Goal: Find specific page/section: Find specific page/section

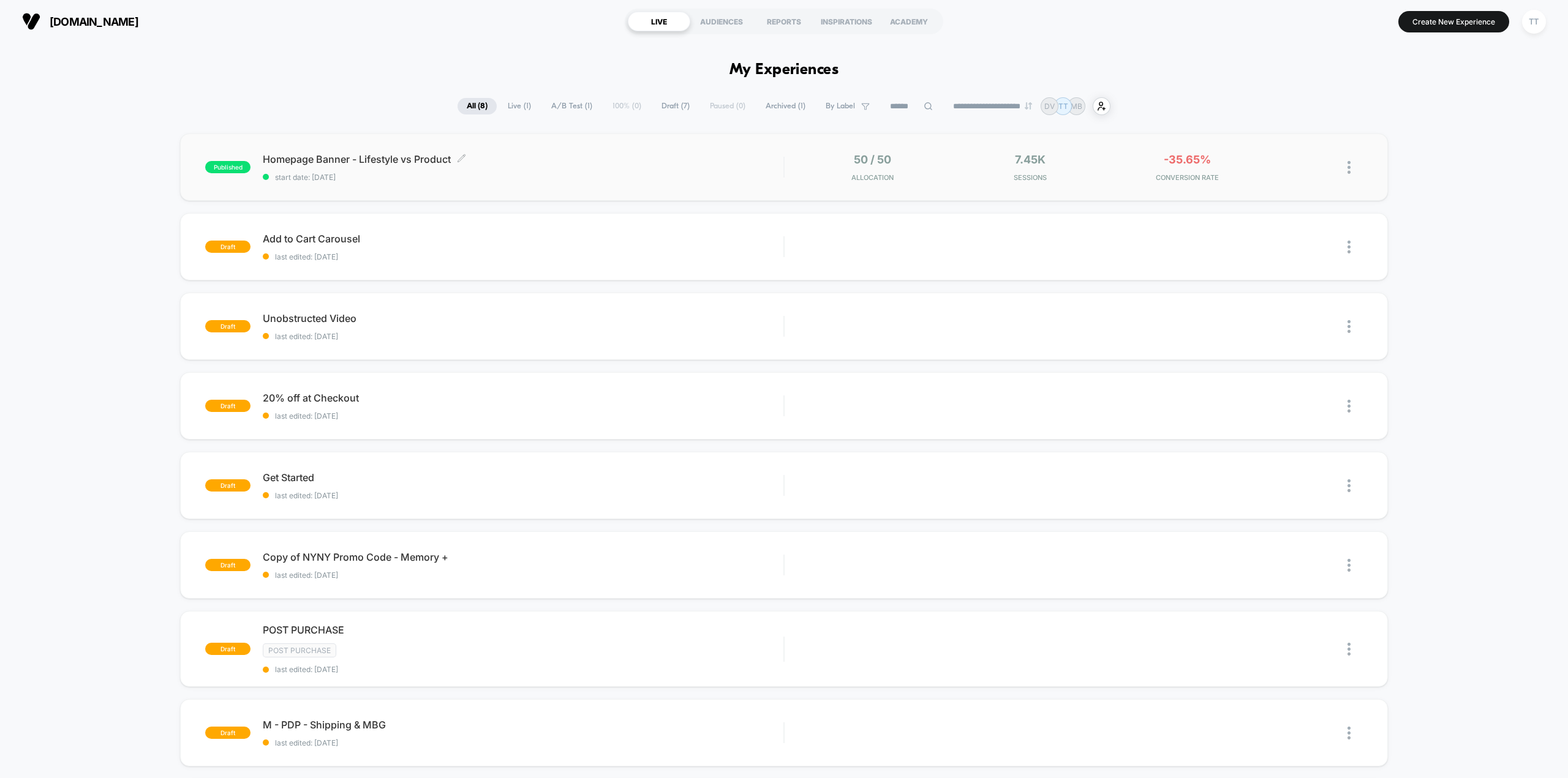
click at [672, 162] on span "Homepage Banner - Lifestyle vs Product Click to edit experience details" at bounding box center [523, 159] width 520 height 12
